Goal: Task Accomplishment & Management: Use online tool/utility

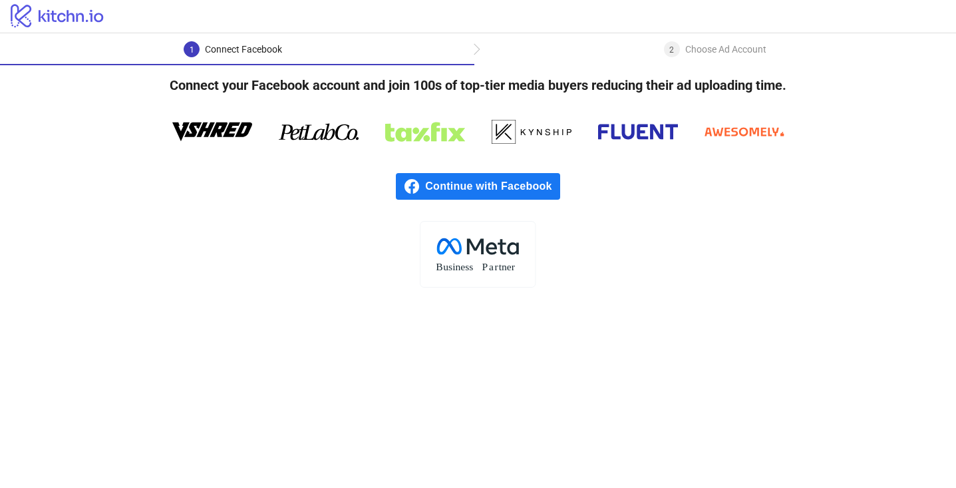
click at [486, 185] on span "Continue with Facebook" at bounding box center [492, 186] width 134 height 27
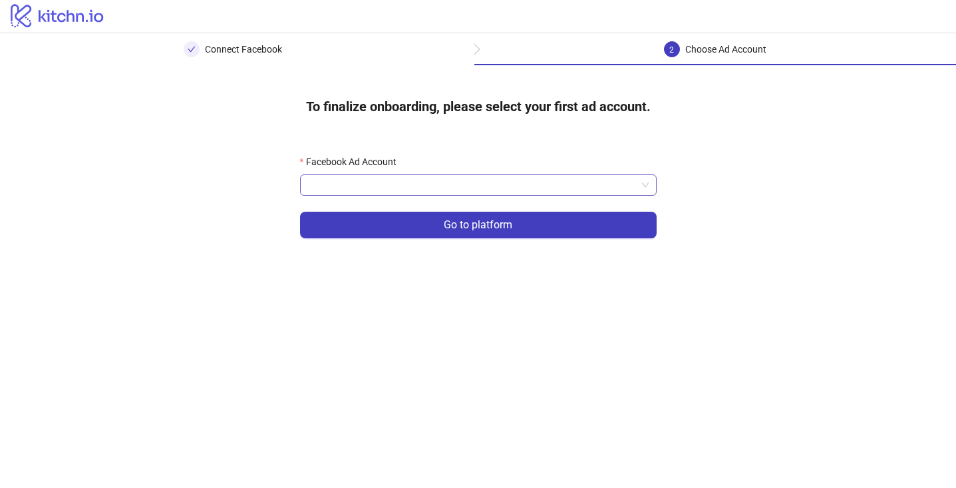
click at [639, 189] on span at bounding box center [478, 185] width 341 height 20
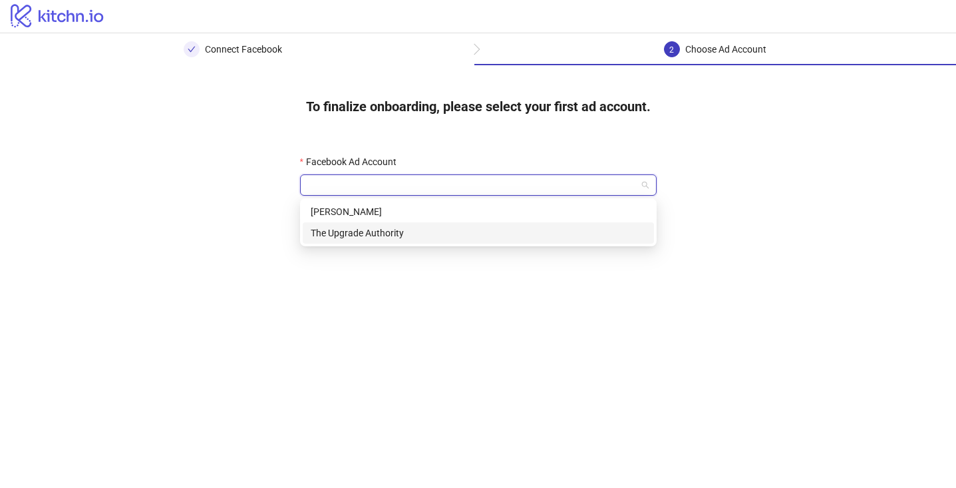
click at [613, 236] on div "The Upgrade Authority" at bounding box center [478, 233] width 335 height 15
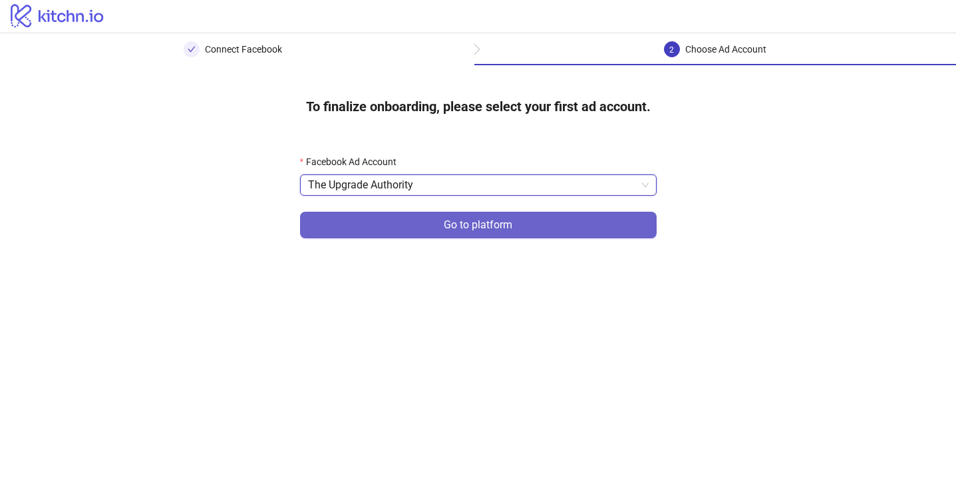
click at [524, 232] on button "Go to platform" at bounding box center [478, 225] width 357 height 27
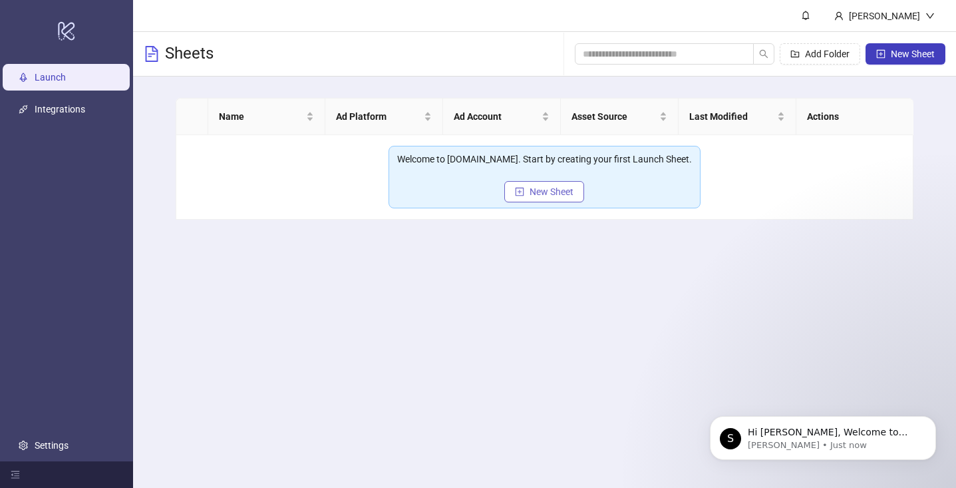
click at [538, 192] on span "New Sheet" at bounding box center [552, 191] width 44 height 11
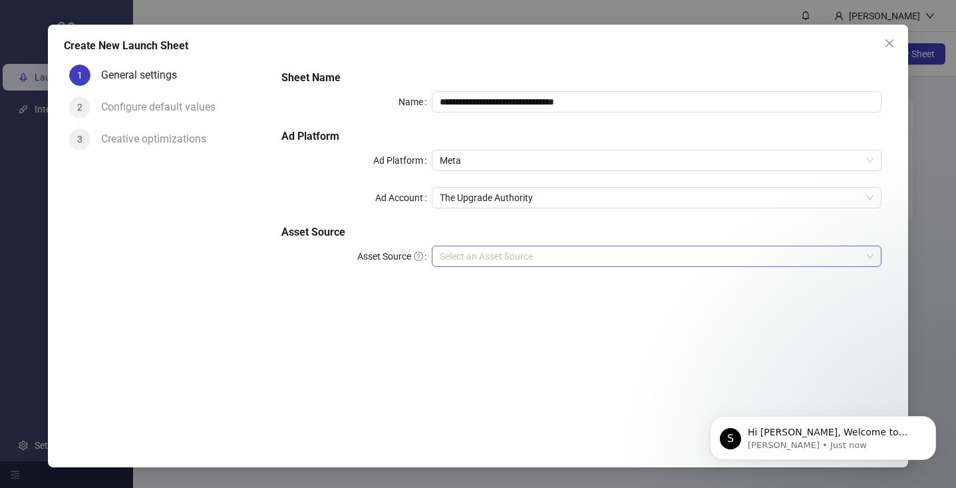
click at [515, 254] on input "Asset Source" at bounding box center [651, 256] width 422 height 20
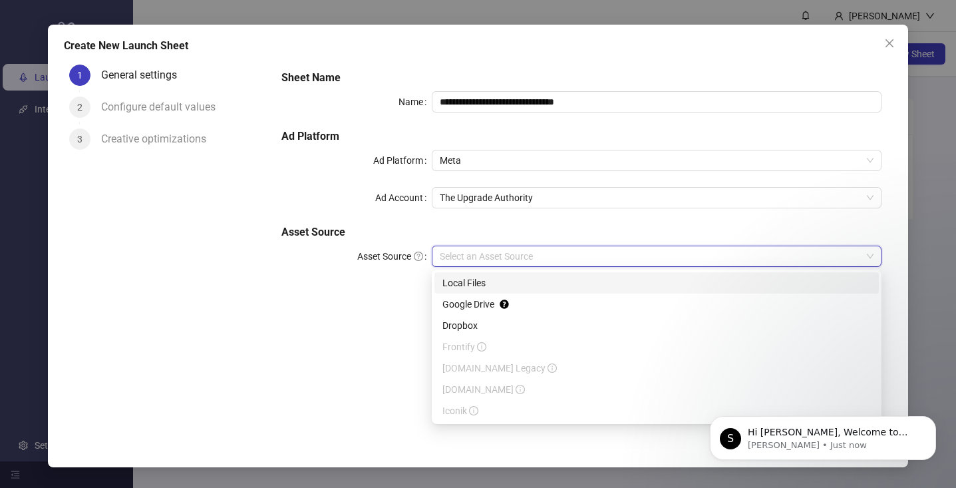
click at [264, 370] on div "1 General settings 2 Configure default values 3 Creative optimizations" at bounding box center [167, 242] width 207 height 366
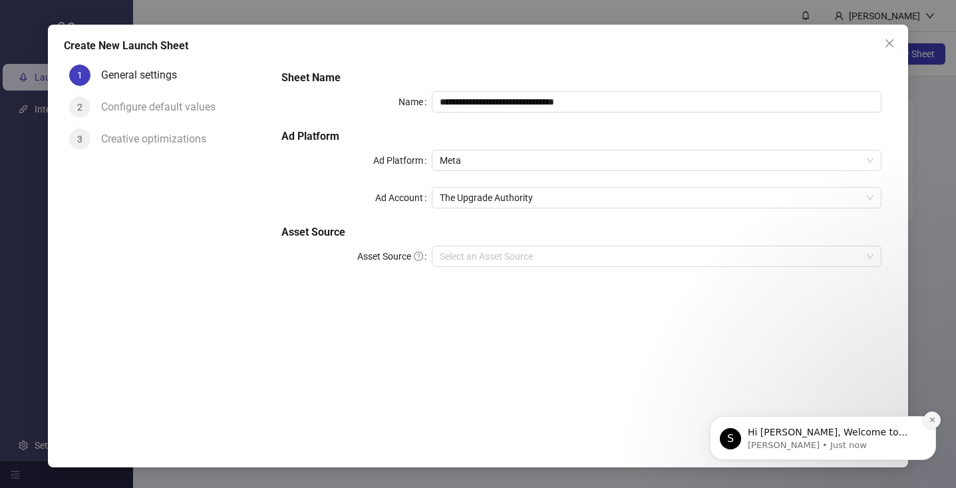
click at [936, 419] on icon "Dismiss notification" at bounding box center [932, 419] width 7 height 7
